Goal: Information Seeking & Learning: Understand process/instructions

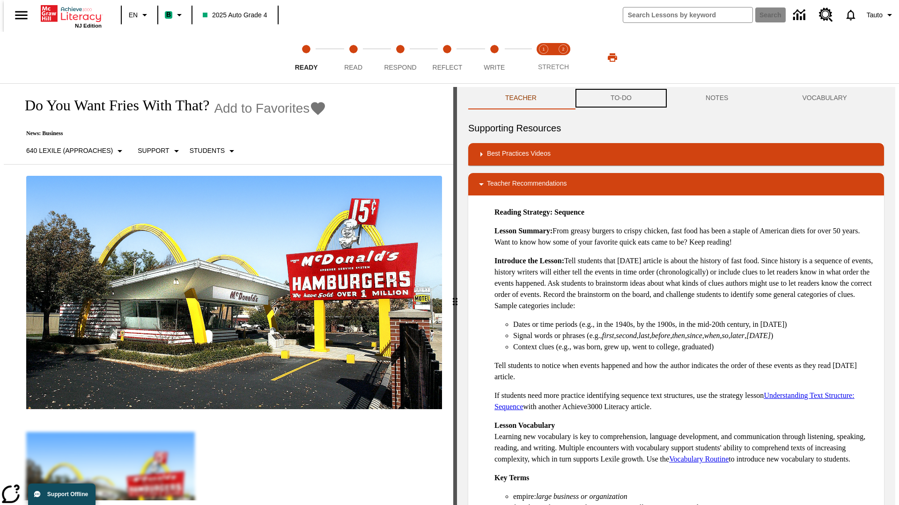
click at [620, 98] on button "TO-DO" at bounding box center [620, 98] width 95 height 22
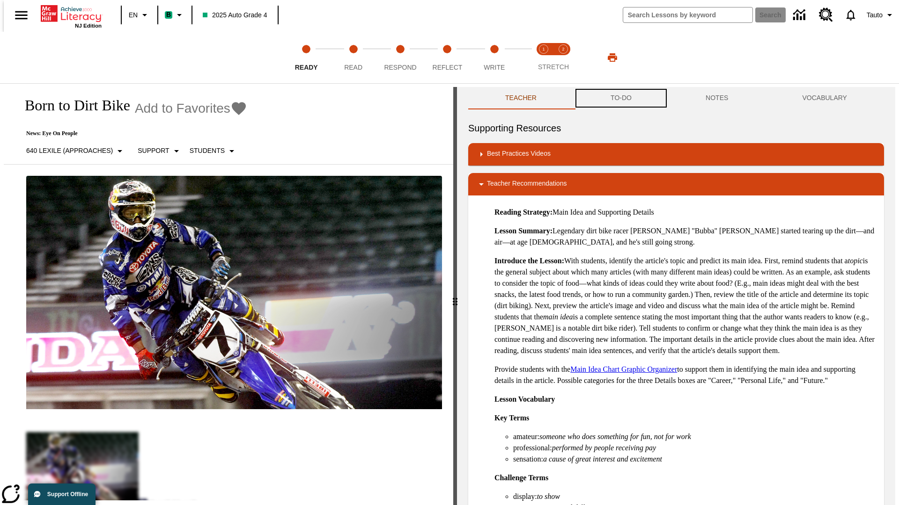
click at [620, 98] on button "TO-DO" at bounding box center [620, 98] width 95 height 22
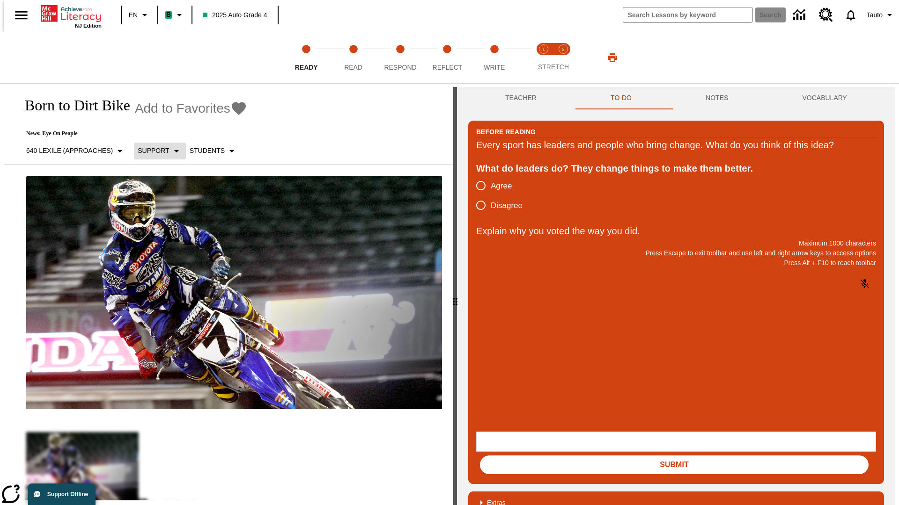
click at [155, 151] on p "Support" at bounding box center [153, 151] width 31 height 10
click at [166, 205] on p "Support" at bounding box center [165, 206] width 55 height 10
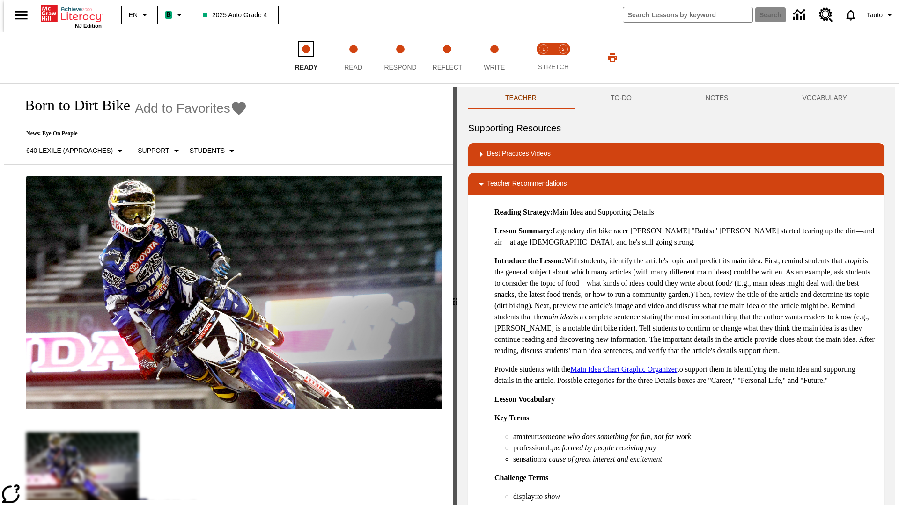
click at [306, 58] on span "Ready" at bounding box center [306, 63] width 23 height 17
click at [620, 98] on button "TO-DO" at bounding box center [620, 98] width 95 height 22
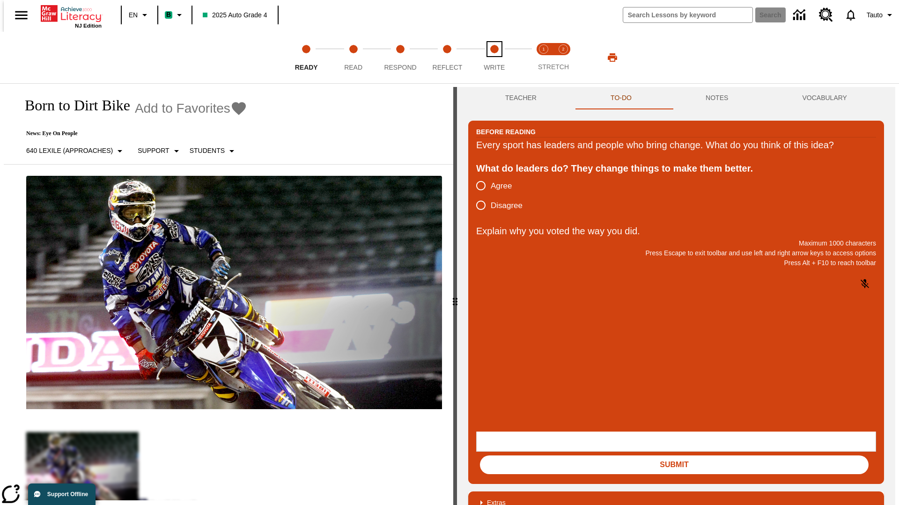
click at [494, 58] on span "Write" at bounding box center [493, 63] width 21 height 17
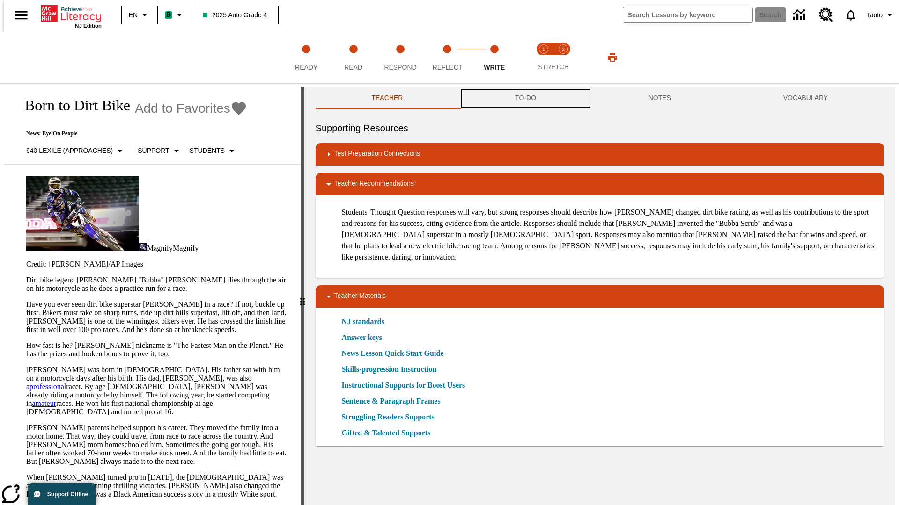
scroll to position [0, 0]
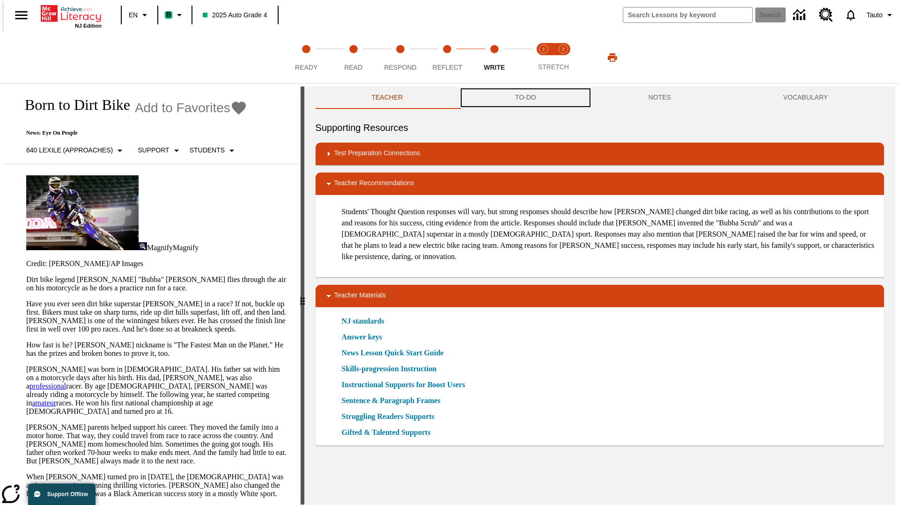
click at [525, 98] on button "TO-DO" at bounding box center [525, 98] width 133 height 22
